Goal: Information Seeking & Learning: Learn about a topic

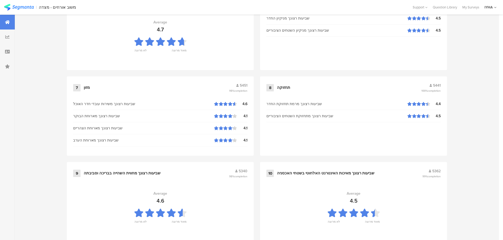
scroll to position [534, 0]
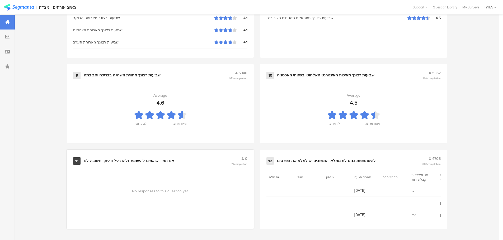
click at [144, 160] on div "אנו תמיד שואפים להשתפר ולהתייעל ודעתך חשובה לנו" at bounding box center [129, 161] width 90 height 5
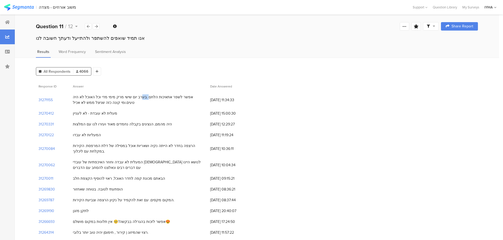
drag, startPoint x: 168, startPoint y: 97, endPoint x: 165, endPoint y: 97, distance: 3.2
click at [165, 97] on div "אפשר לשפר אתאיכות הלחם .בערב יום שישי מרק מימי מדי וכל האוכל לא היה טעים.ומי קו…" at bounding box center [139, 99] width 132 height 11
click at [107, 85] on span "Answer" at bounding box center [137, 86] width 128 height 5
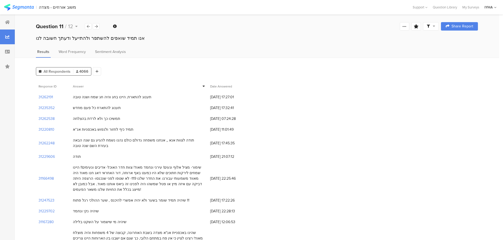
click at [84, 87] on span "Answer" at bounding box center [78, 86] width 11 height 5
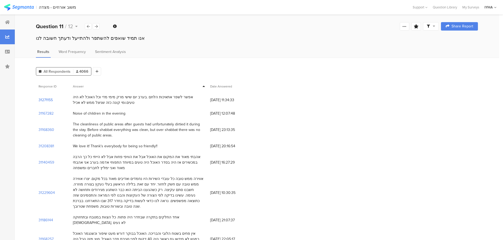
click at [49, 99] on section "31271155" at bounding box center [46, 100] width 14 height 6
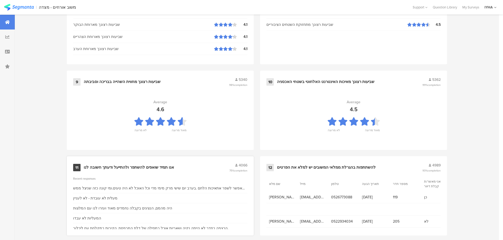
scroll to position [534, 0]
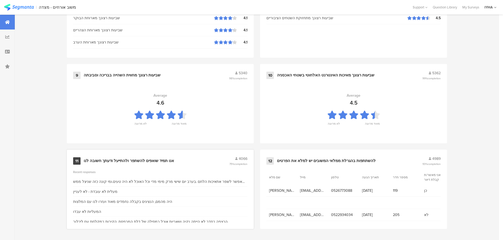
click at [107, 196] on div "מעלית לא עובדת - לא לעניין" at bounding box center [160, 192] width 174 height 10
click at [96, 152] on div "11 אנו תמיד שואפים להשתפר ולהתייעל ודעתך חשובה לנו 4066 75% completion Recent r…" at bounding box center [160, 189] width 187 height 79
click at [80, 168] on div "11 אנו תמיד שואפים להשתפר ולהתייעל ודעתך חשובה לנו 4066 75% completion Recent r…" at bounding box center [160, 189] width 187 height 79
click at [80, 164] on div "11" at bounding box center [76, 161] width 7 height 7
